Goal: Navigation & Orientation: Find specific page/section

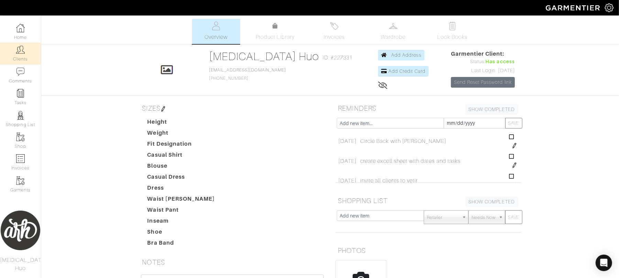
click at [25, 52] on link "Clients" at bounding box center [20, 54] width 41 height 22
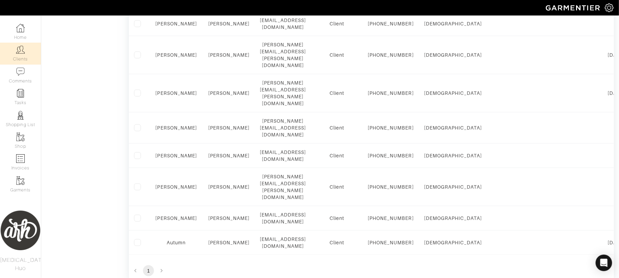
scroll to position [452, 0]
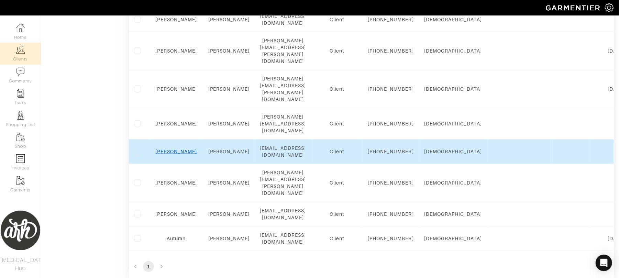
click at [180, 154] on link "[PERSON_NAME]" at bounding box center [177, 151] width 42 height 5
